Goal: Browse casually: Explore the website without a specific task or goal

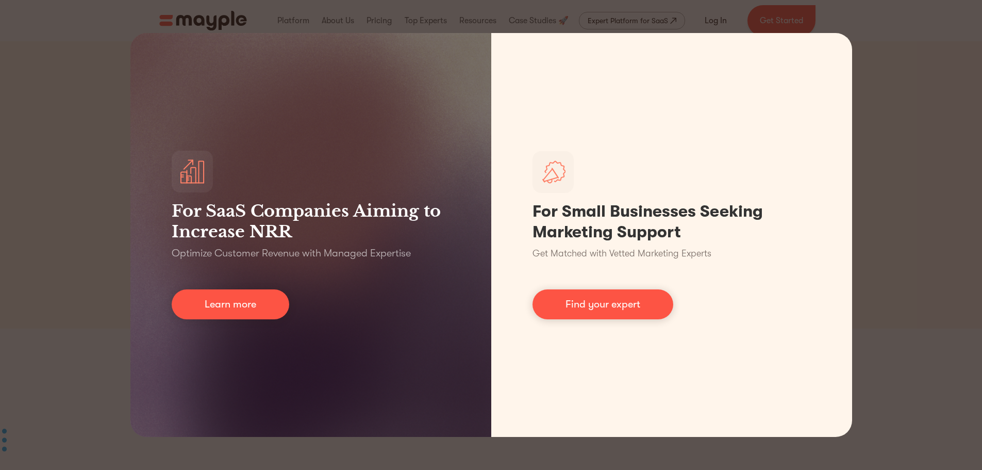
click at [71, 88] on div "For SaaS Companies Aiming to Increase NRR Optimize Customer Revenue with Manage…" at bounding box center [491, 235] width 982 height 470
click at [93, 54] on div "For SaaS Companies Aiming to Increase NRR Optimize Customer Revenue with Manage…" at bounding box center [491, 235] width 982 height 470
click at [888, 93] on div "For SaaS Companies Aiming to Increase NRR Optimize Customer Revenue with Manage…" at bounding box center [491, 235] width 982 height 470
click at [889, 225] on div "For SaaS Companies Aiming to Increase NRR Optimize Customer Revenue with Manage…" at bounding box center [491, 235] width 982 height 470
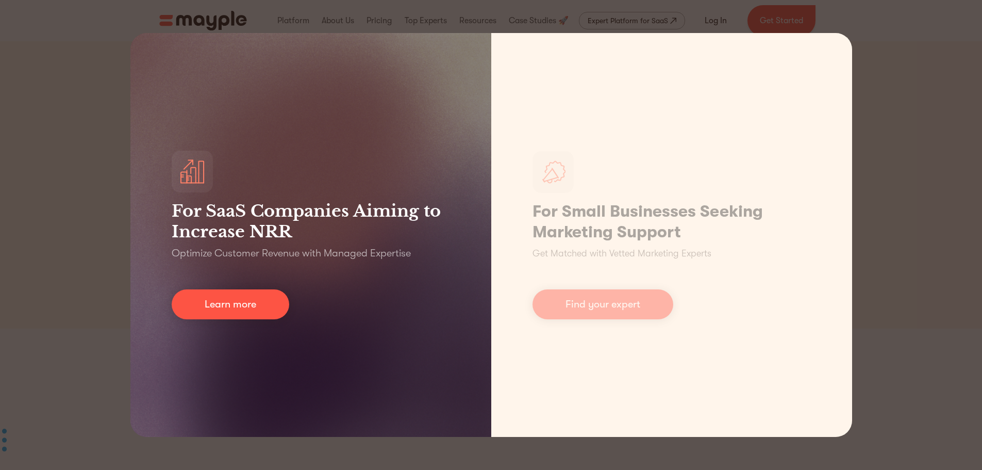
click at [158, 50] on div "For SaaS Companies Aiming to Increase NRR Optimize Customer Revenue with Manage…" at bounding box center [310, 235] width 361 height 404
click at [198, 173] on img at bounding box center [192, 171] width 25 height 25
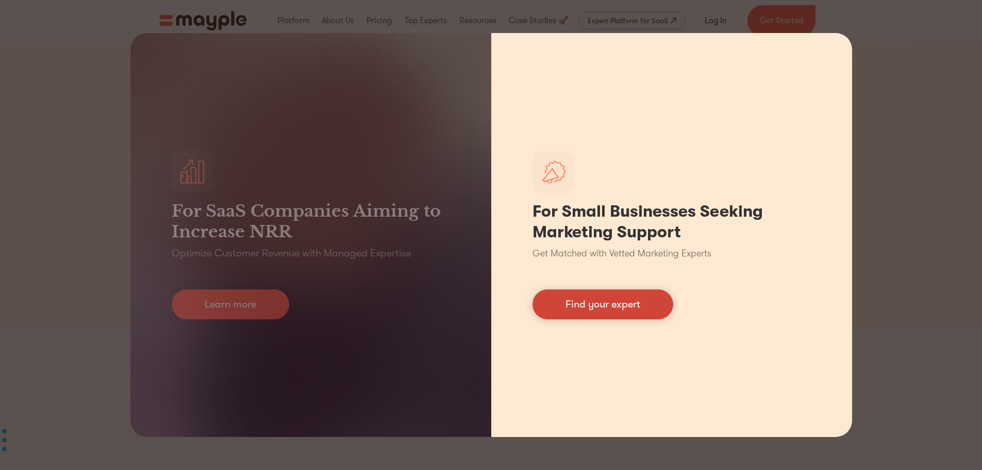
click at [637, 294] on link "Find your expert" at bounding box center [602, 304] width 141 height 30
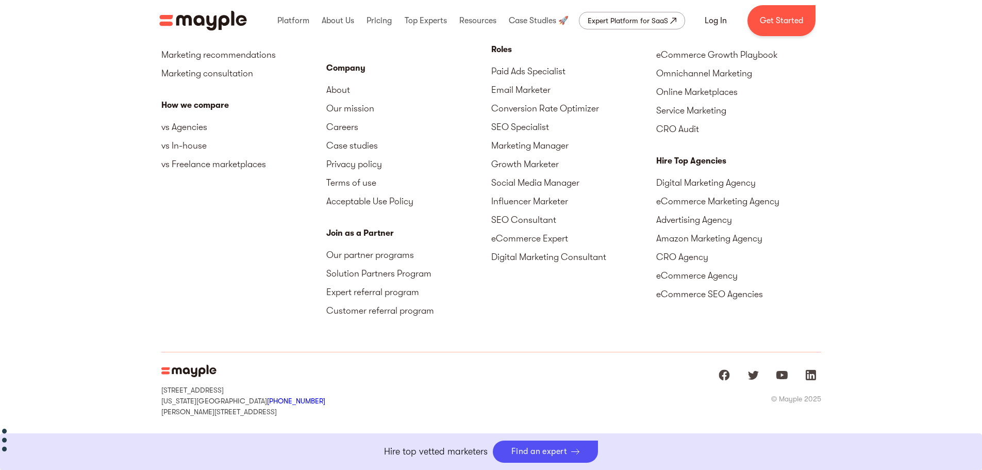
scroll to position [4409, 0]
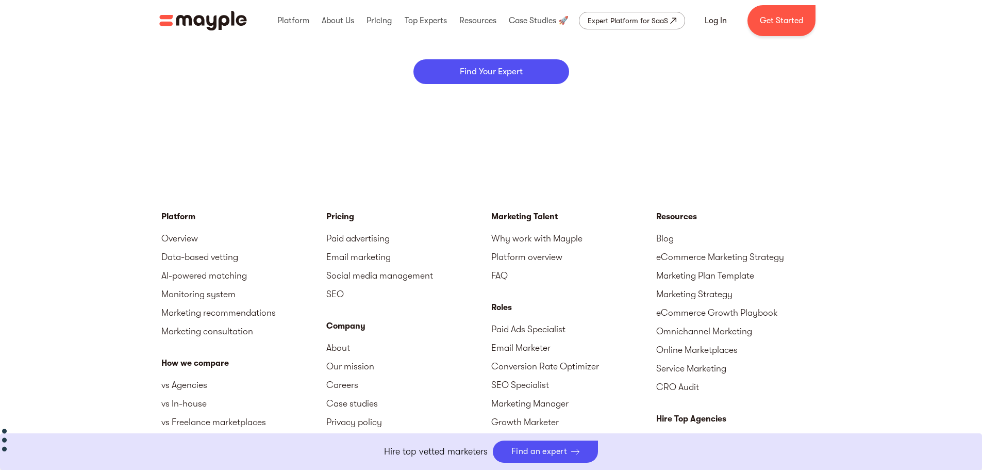
click at [185, 22] on img "home" at bounding box center [203, 21] width 88 height 20
